Goal: Transaction & Acquisition: Purchase product/service

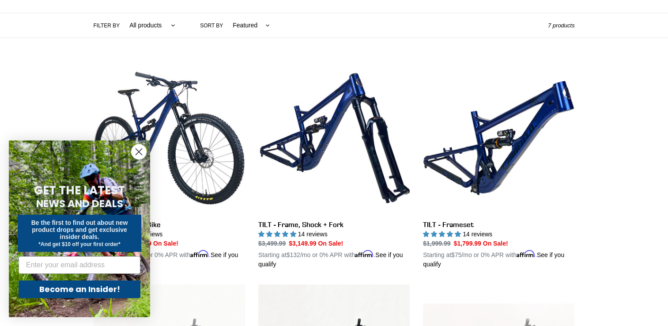
scroll to position [205, 0]
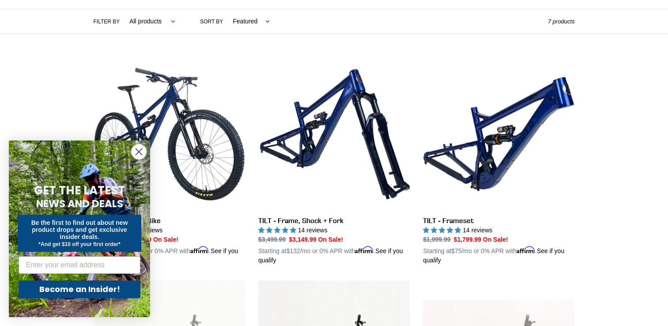
click at [140, 152] on icon "Close dialog" at bounding box center [139, 152] width 6 height 6
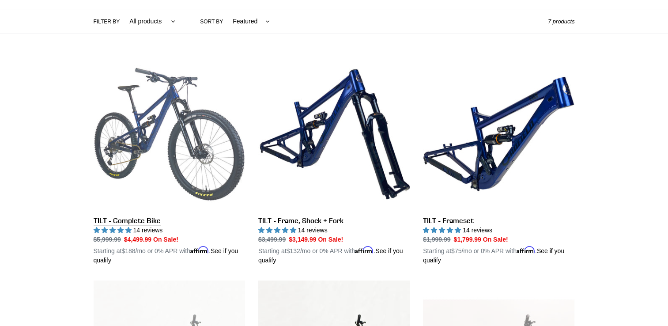
click at [141, 145] on link "TILT - Complete Bike" at bounding box center [170, 161] width 152 height 207
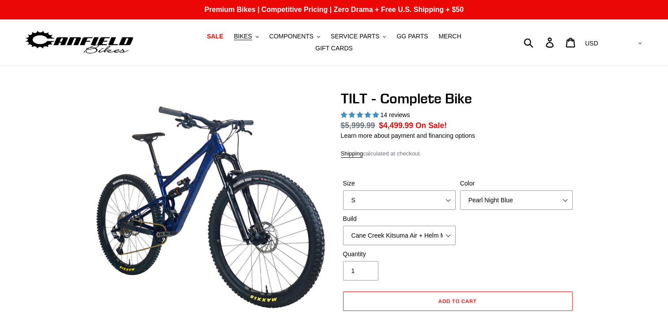
select select "highest-rating"
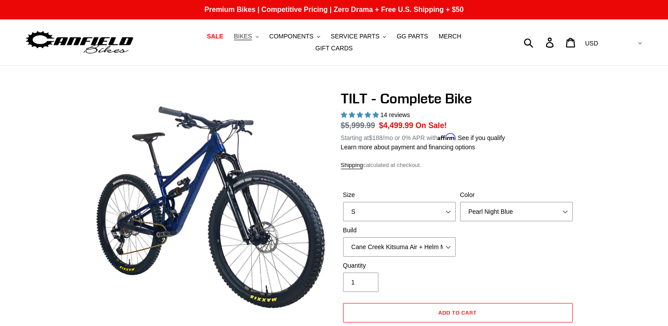
click at [234, 40] on span "BIKES" at bounding box center [243, 37] width 18 height 8
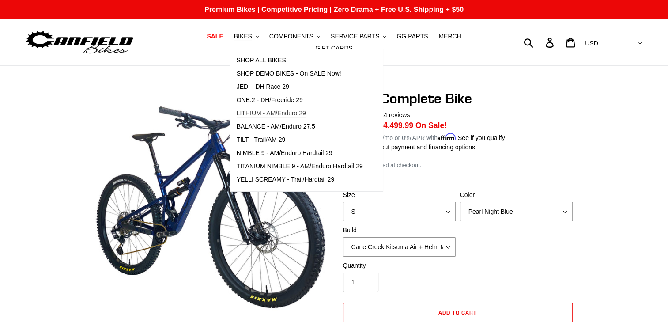
click at [248, 116] on span "LITHIUM - AM/Enduro 29" at bounding box center [271, 114] width 69 height 8
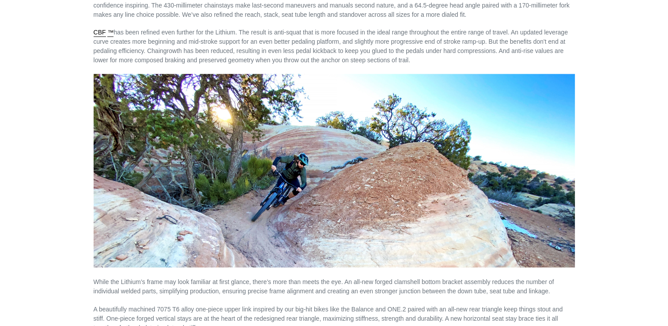
scroll to position [1514, 0]
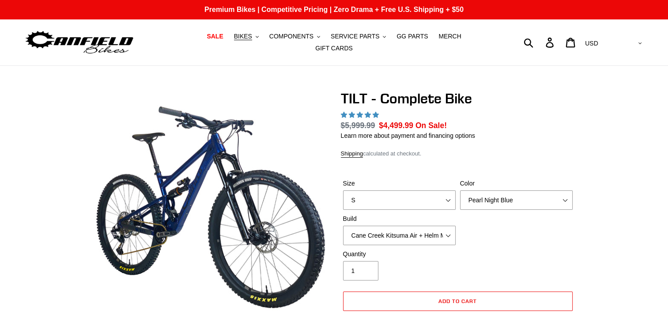
select select "highest-rating"
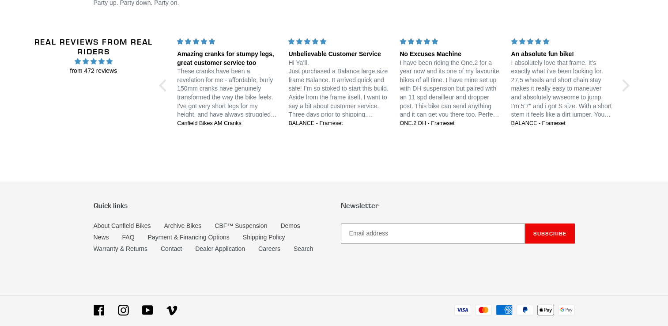
scroll to position [2027, 0]
